Goal: Information Seeking & Learning: Learn about a topic

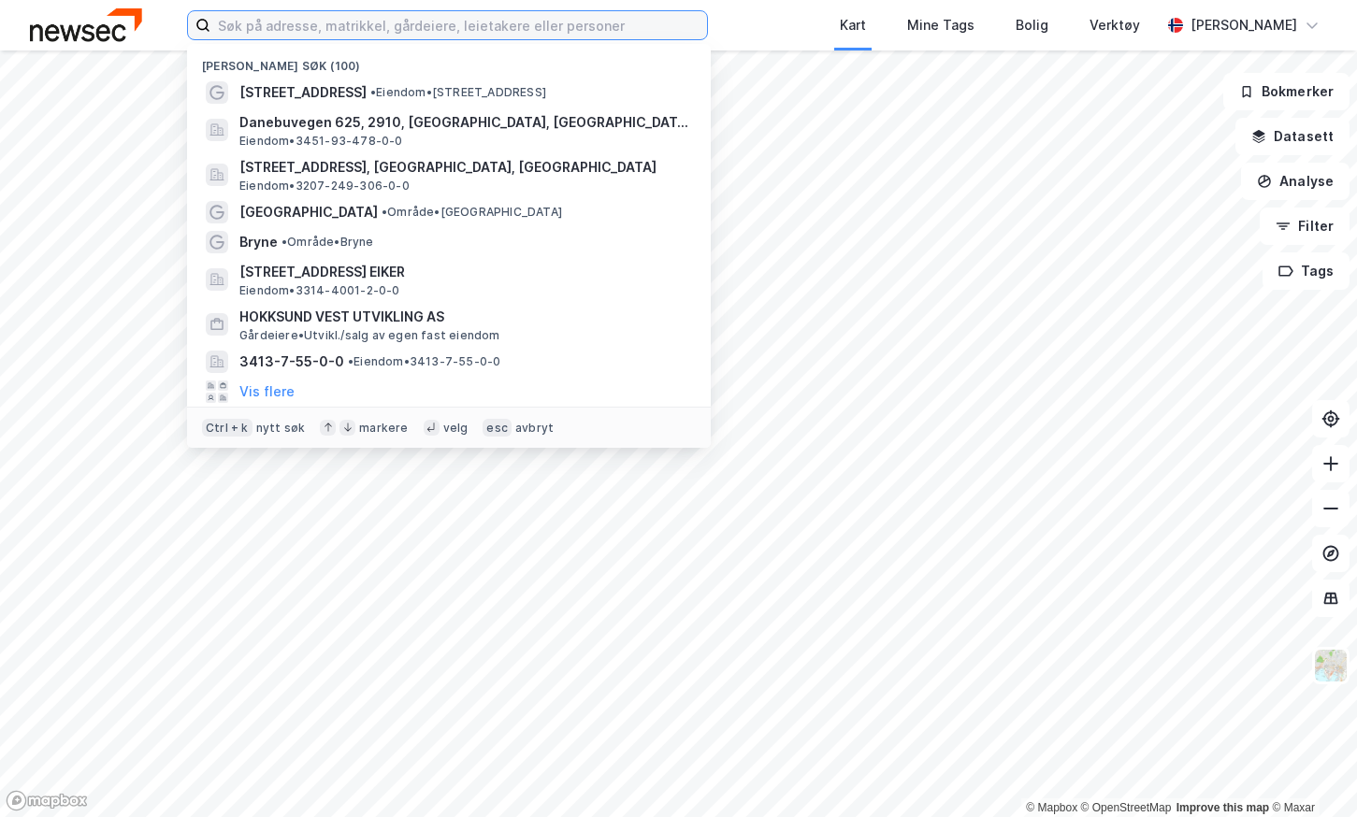
click at [386, 33] on input at bounding box center [458, 25] width 497 height 28
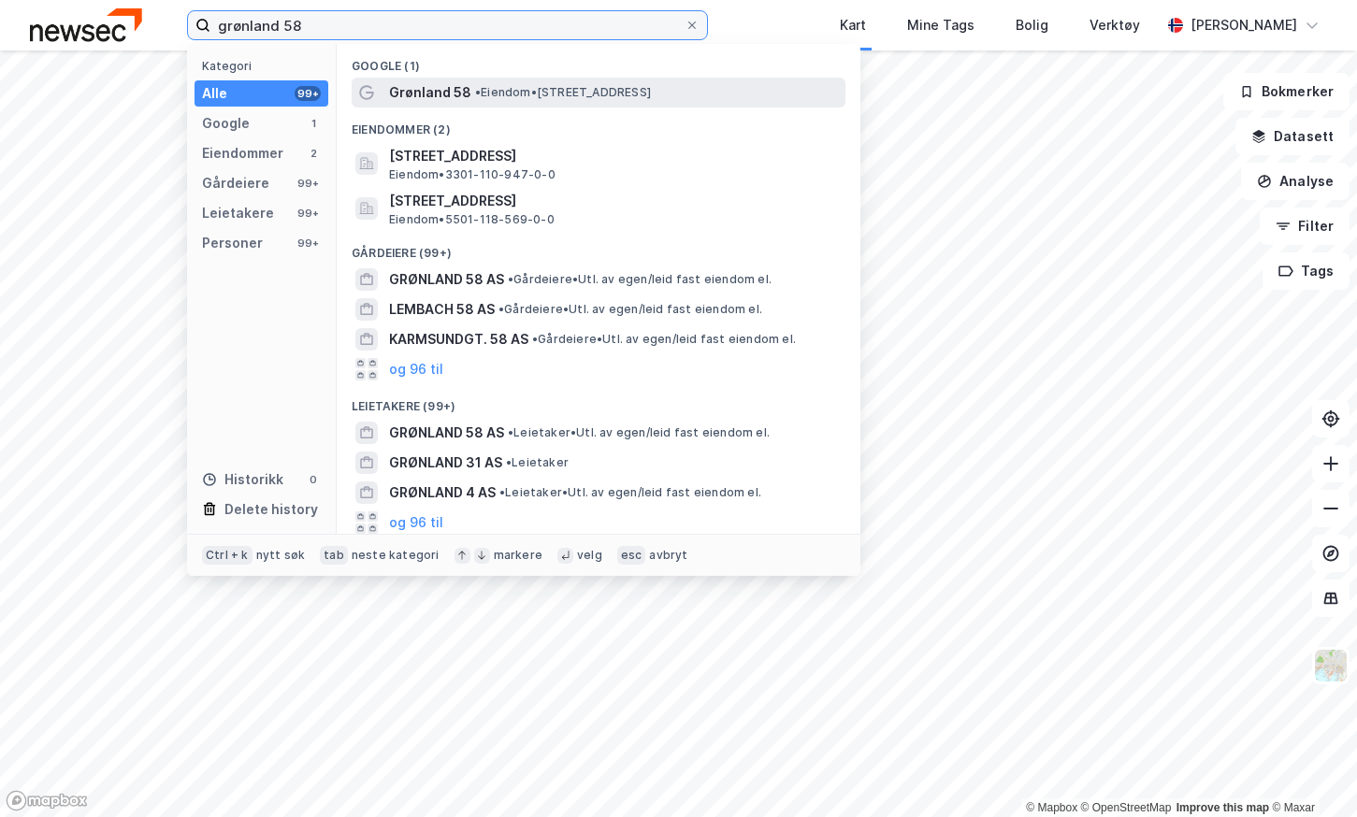
type input "grønland 58"
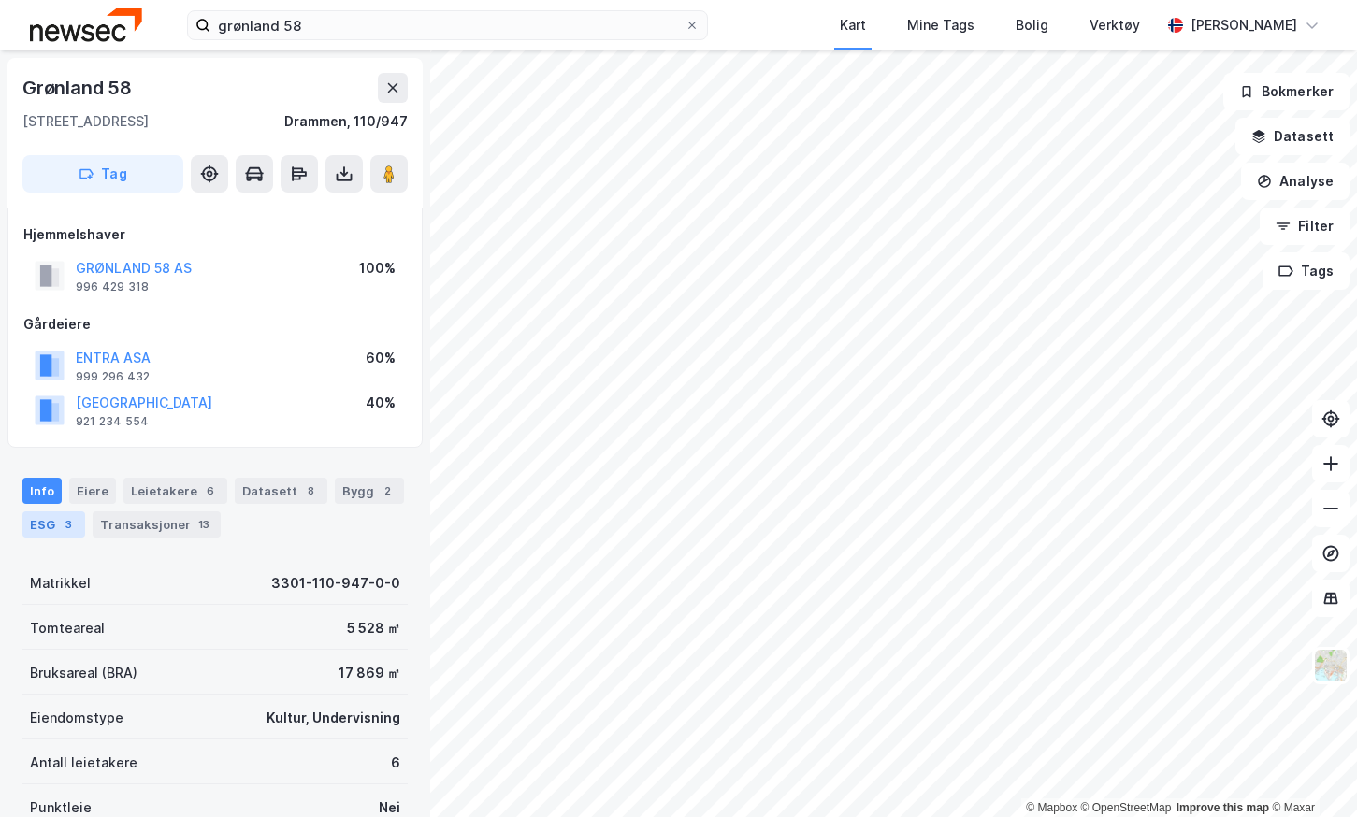
click at [64, 519] on div "3" at bounding box center [68, 524] width 19 height 19
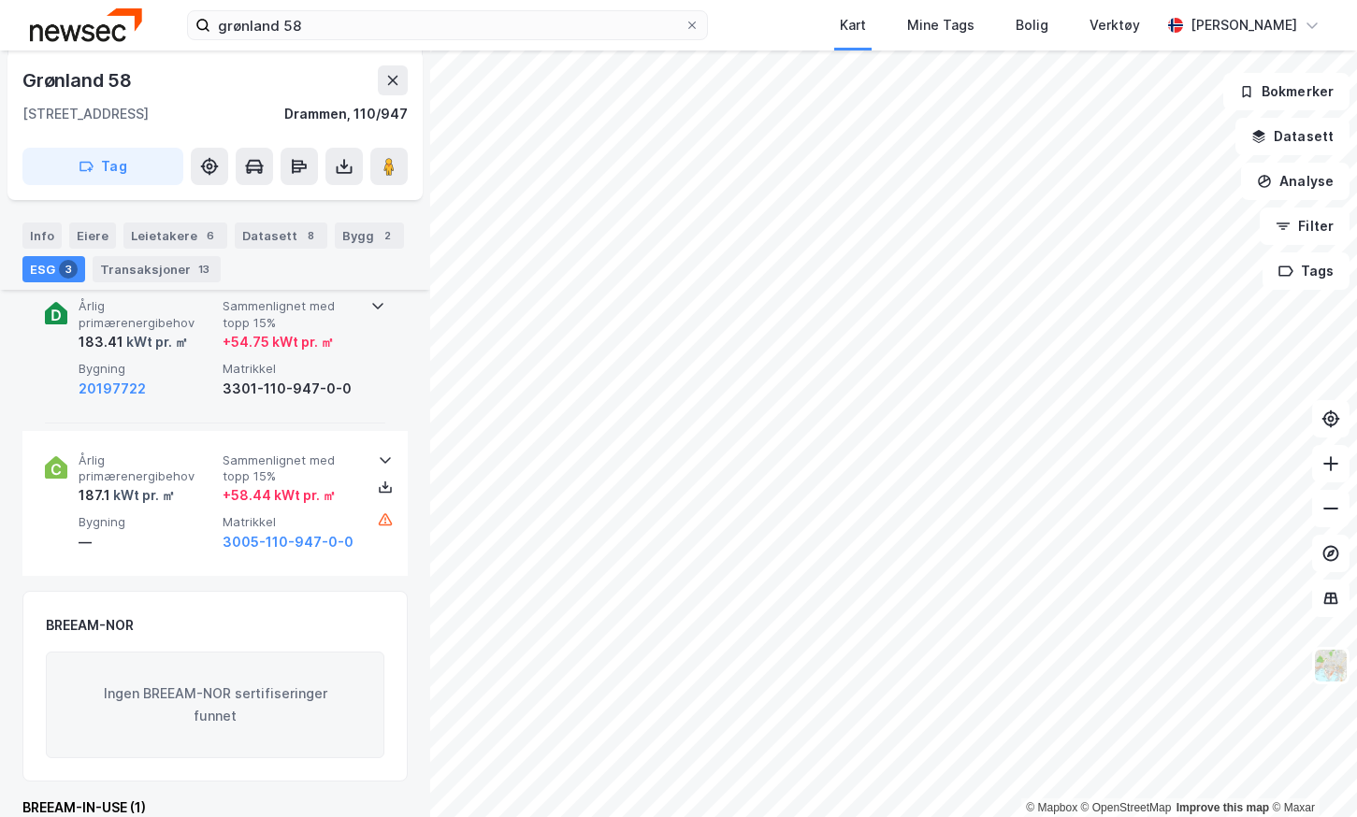
scroll to position [281, 0]
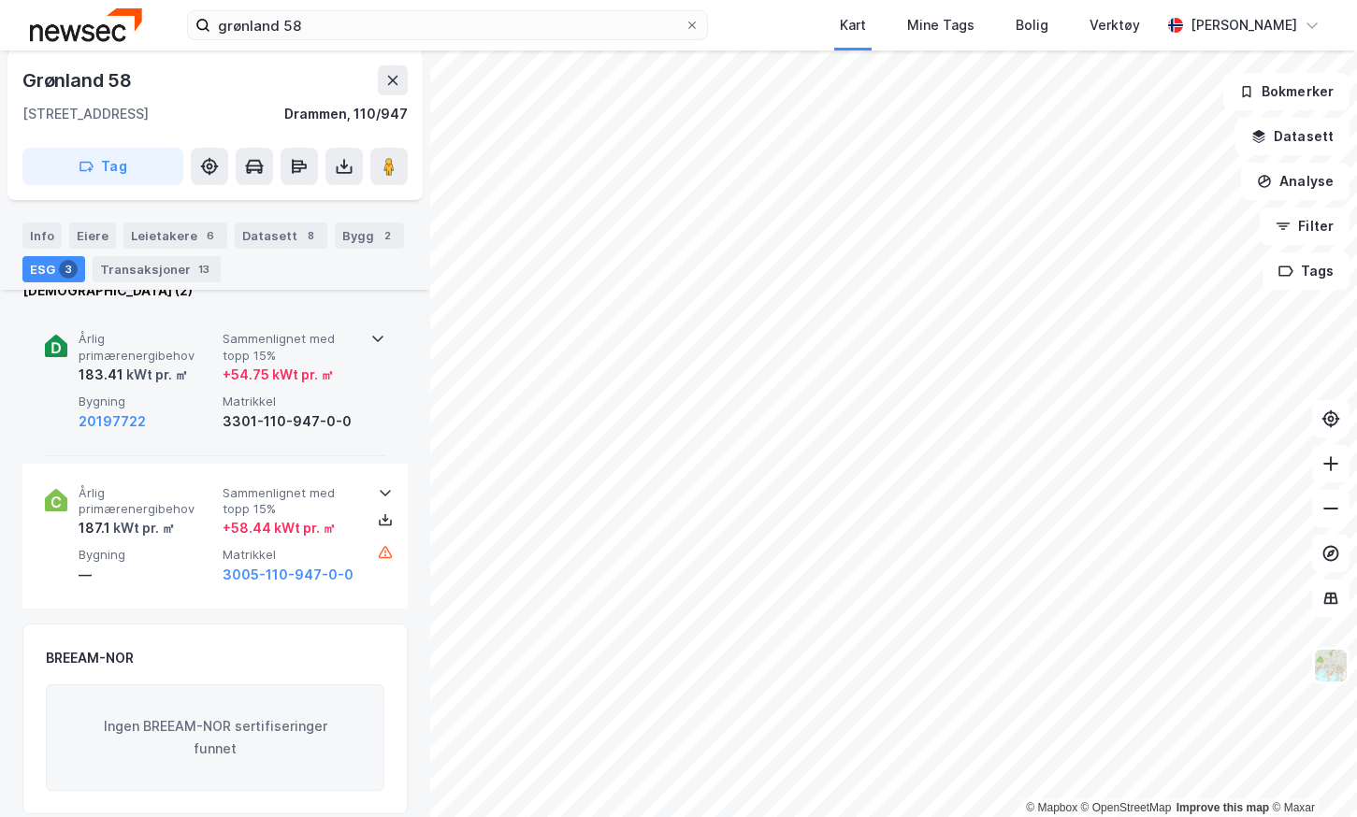
click at [202, 422] on div "20197722" at bounding box center [147, 421] width 137 height 22
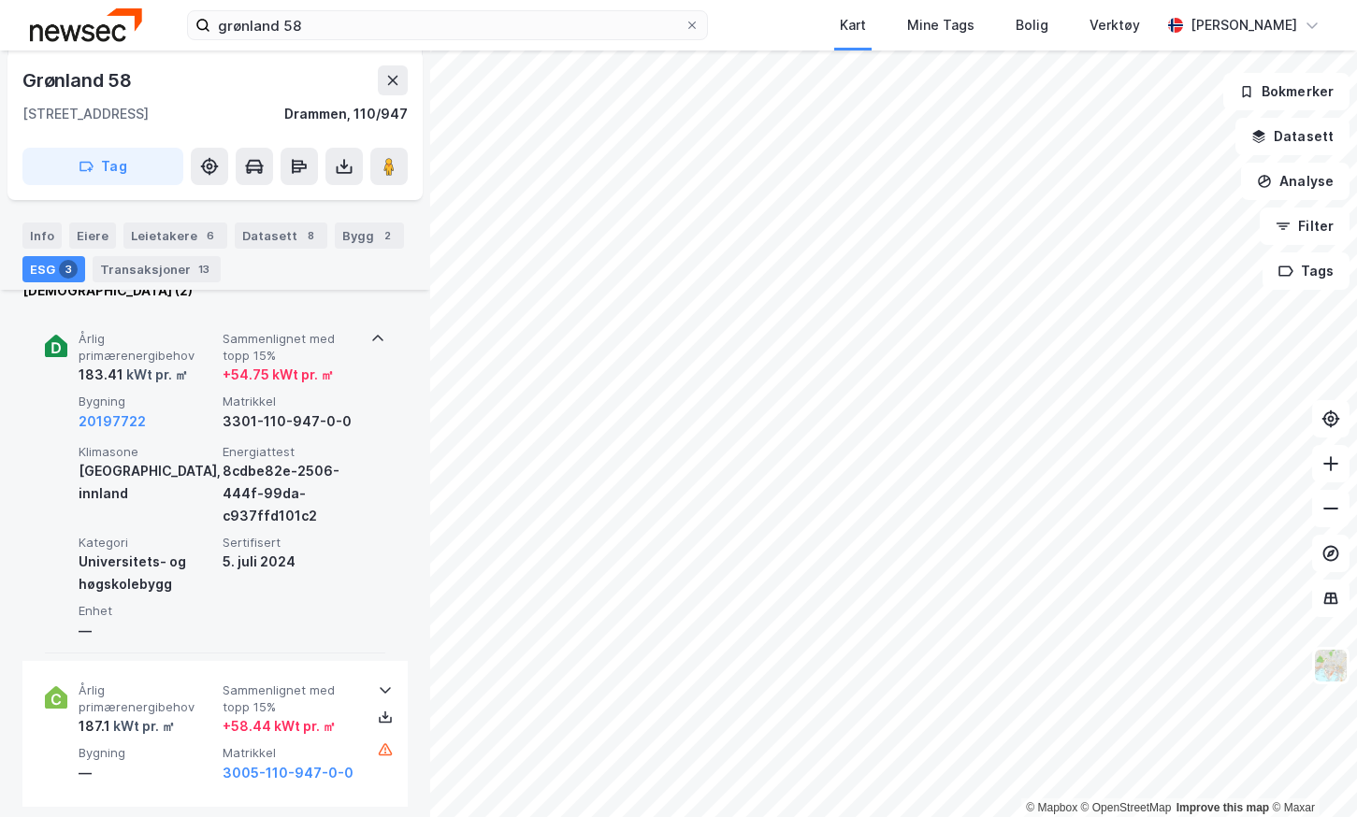
click at [202, 422] on div "20197722" at bounding box center [147, 421] width 137 height 22
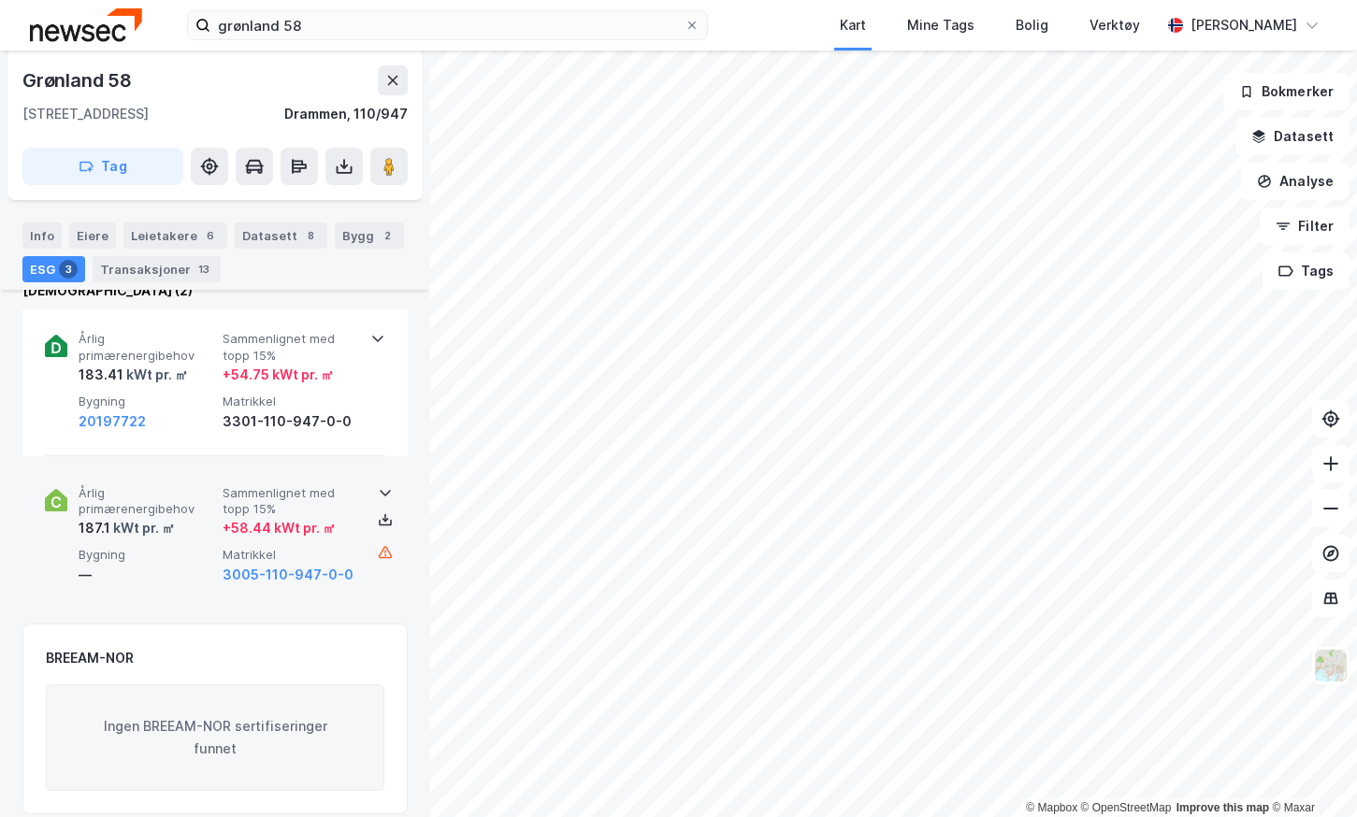
click at [169, 554] on span "Bygning" at bounding box center [147, 555] width 137 height 16
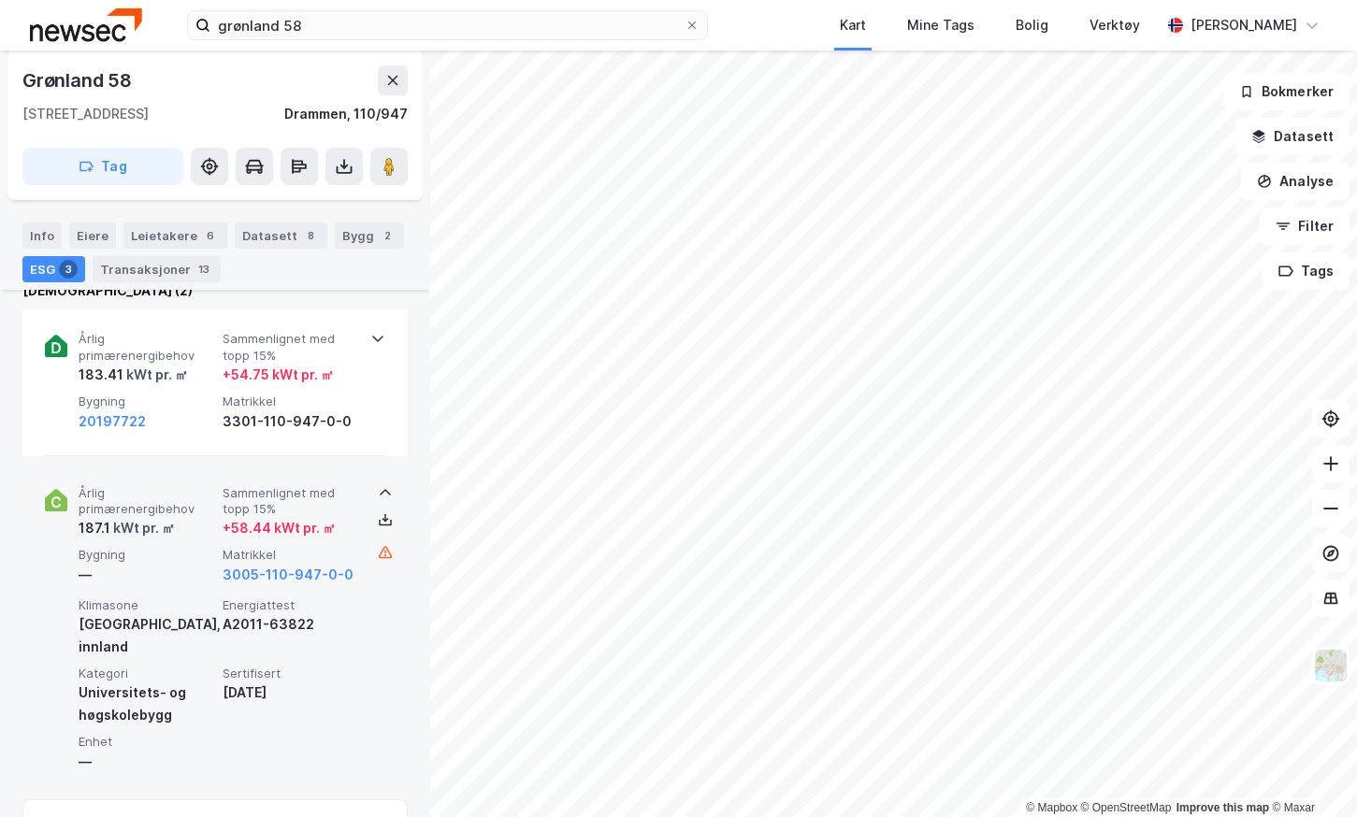
click at [169, 551] on span "Bygning" at bounding box center [147, 555] width 137 height 16
